Goal: Navigation & Orientation: Go to known website

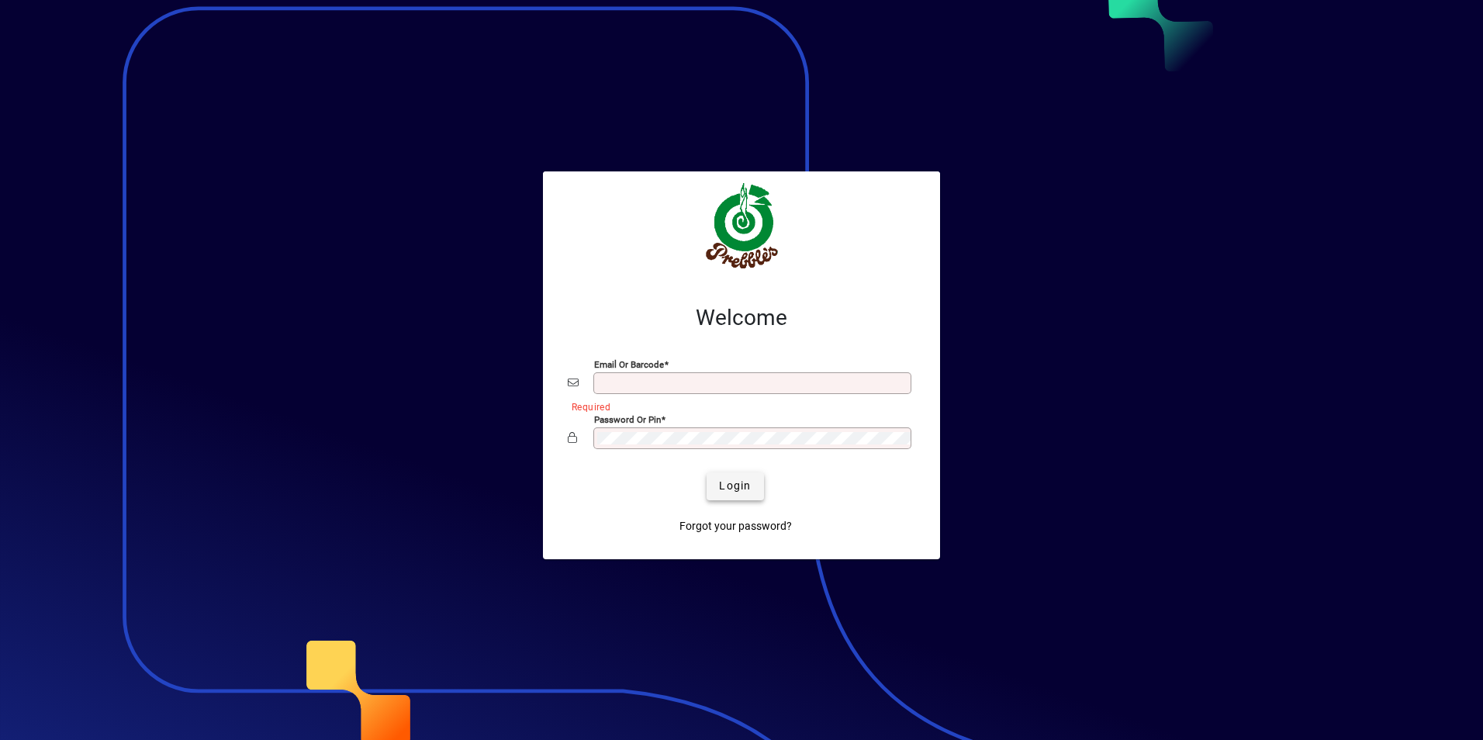
type input "**********"
click at [756, 493] on span "submit" at bounding box center [735, 486] width 57 height 37
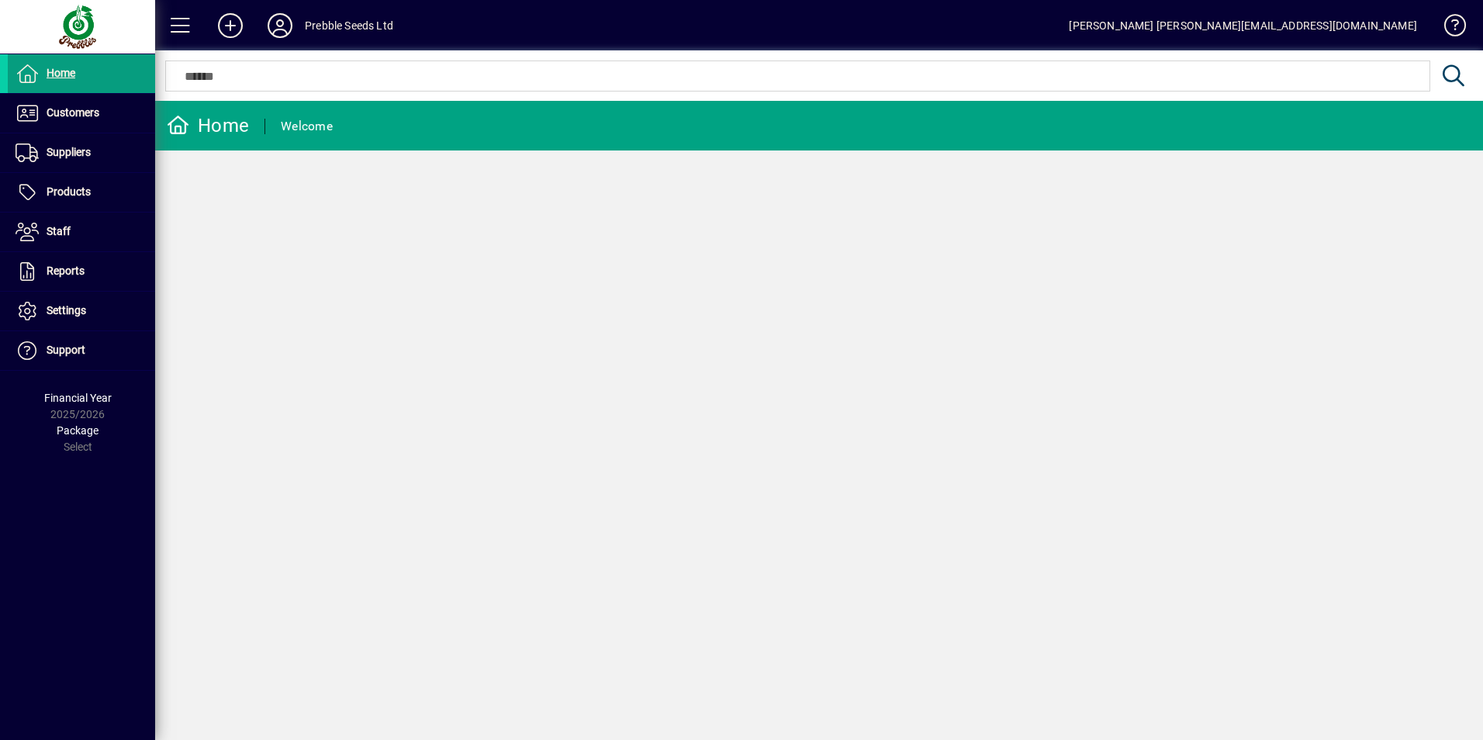
drag, startPoint x: 1469, startPoint y: 1, endPoint x: 1118, endPoint y: 282, distance: 449.8
click at [1094, 299] on div "Home Welcome" at bounding box center [819, 420] width 1328 height 639
drag, startPoint x: 1053, startPoint y: 228, endPoint x: 1069, endPoint y: 217, distance: 18.9
click at [1055, 226] on div "Home Welcome" at bounding box center [819, 420] width 1328 height 639
click at [1285, 193] on div "Home Welcome" at bounding box center [819, 420] width 1328 height 639
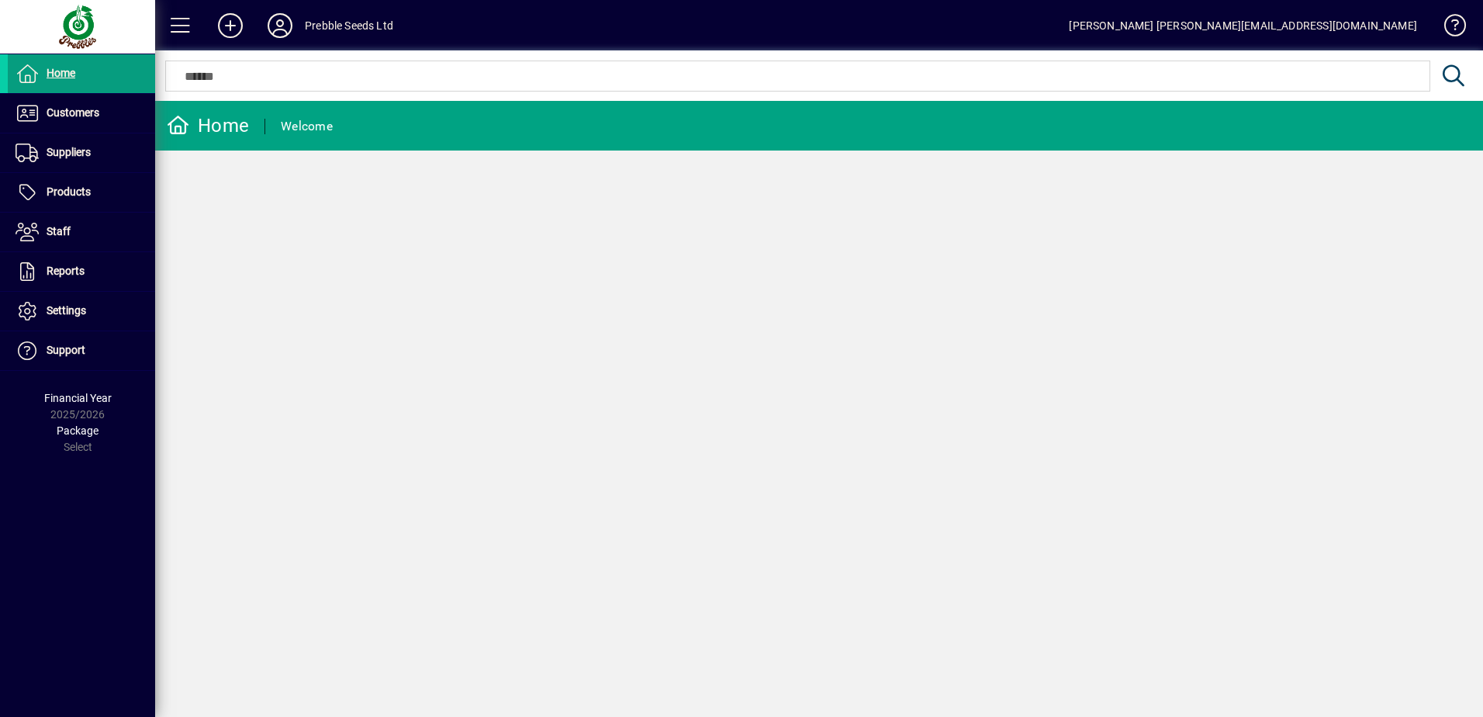
click at [939, 242] on div "Home Welcome" at bounding box center [819, 409] width 1328 height 616
